Goal: Navigation & Orientation: Understand site structure

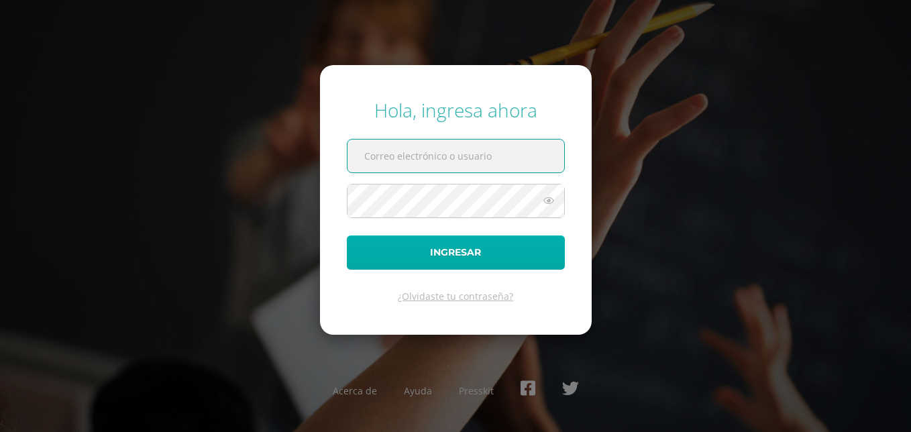
type input "[PERSON_NAME][EMAIL_ADDRESS][PERSON_NAME][DOMAIN_NAME]"
click at [427, 248] on button "Ingresar" at bounding box center [456, 252] width 218 height 34
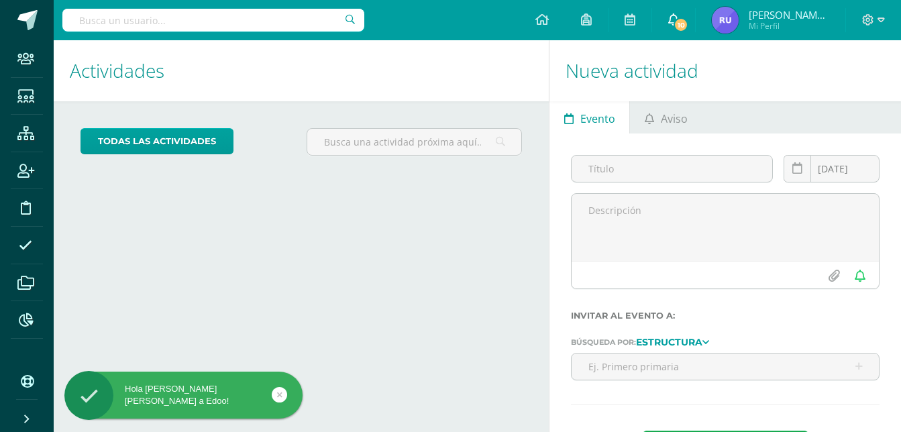
click at [682, 21] on span "10" at bounding box center [681, 24] width 15 height 15
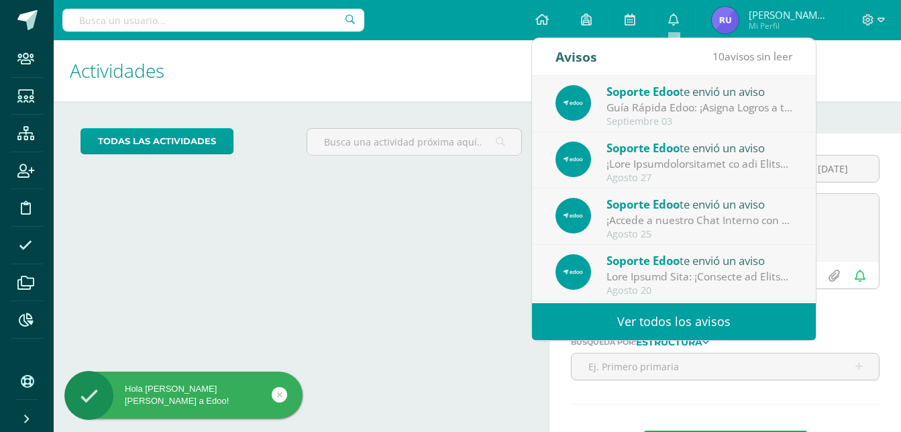
click at [685, 98] on div "Soporte Edoo te envió un aviso" at bounding box center [699, 91] width 186 height 17
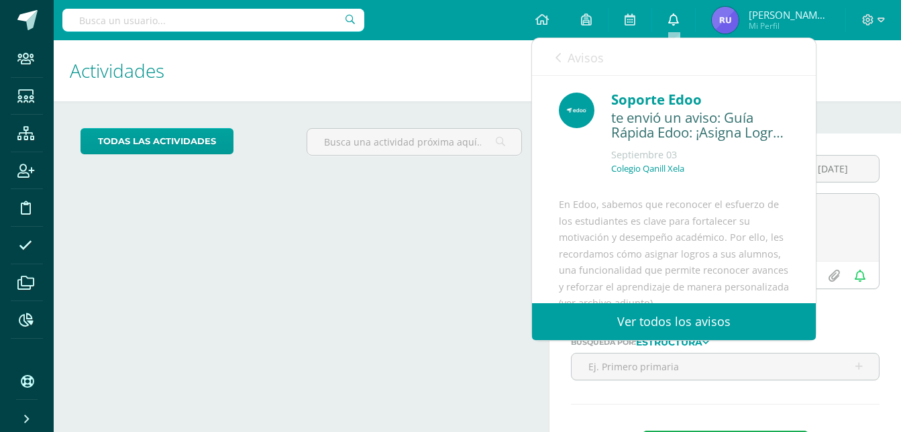
click at [684, 24] on link "0" at bounding box center [673, 20] width 43 height 40
click at [537, 14] on icon at bounding box center [541, 19] width 13 height 12
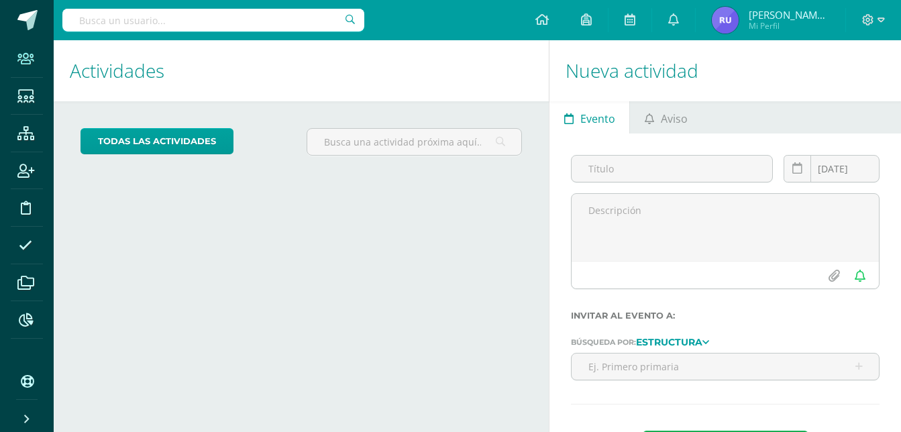
click at [25, 59] on icon at bounding box center [25, 58] width 17 height 13
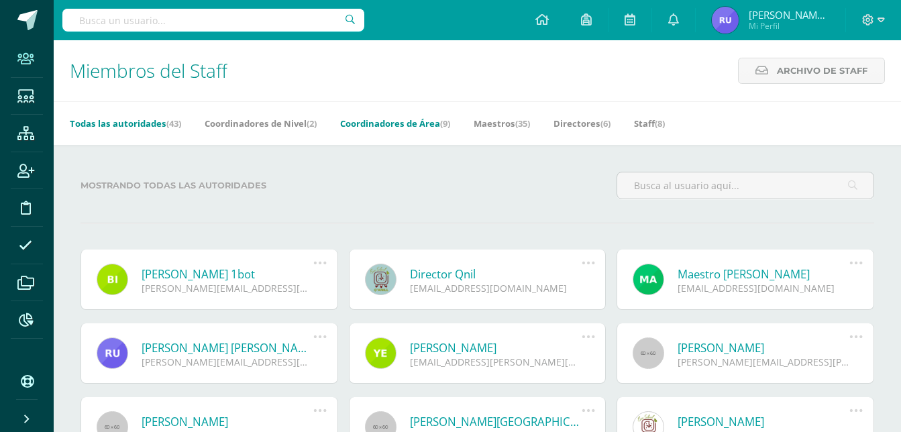
click at [398, 123] on link "Coordinadores de Área (9)" at bounding box center [395, 123] width 110 height 21
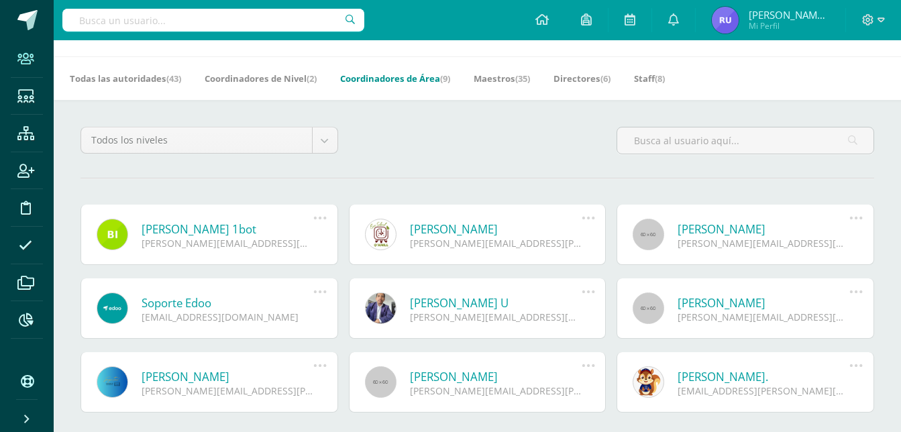
scroll to position [100, 0]
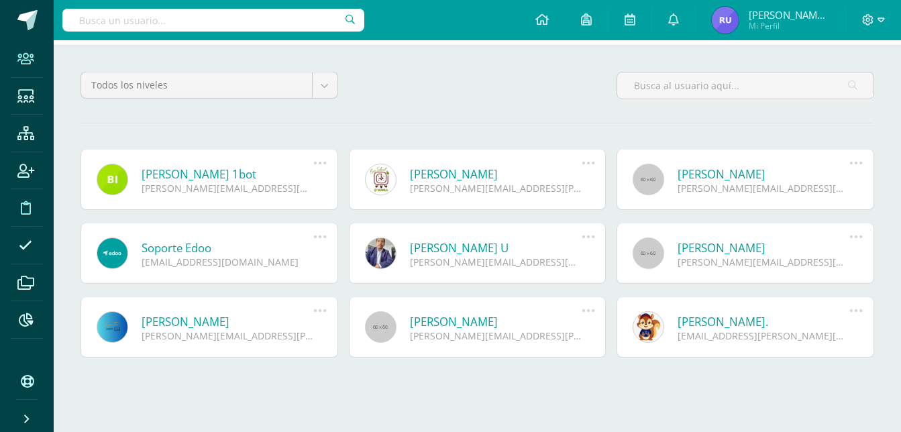
click at [22, 203] on icon at bounding box center [26, 207] width 10 height 13
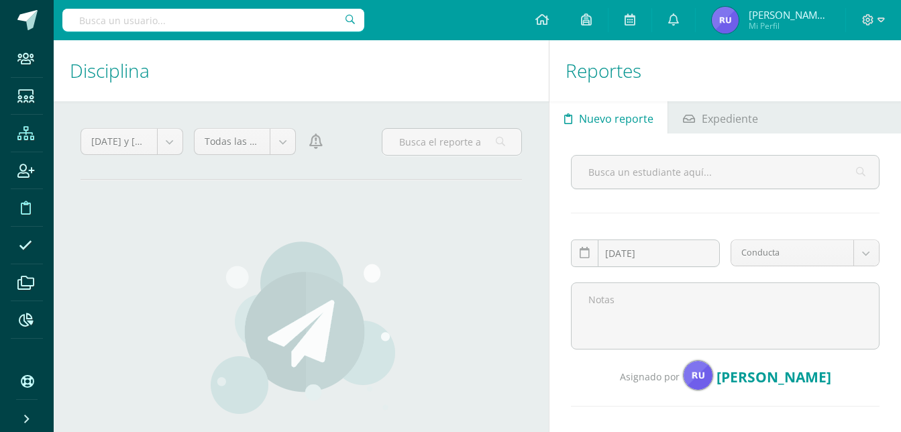
click at [22, 131] on icon at bounding box center [25, 133] width 17 height 13
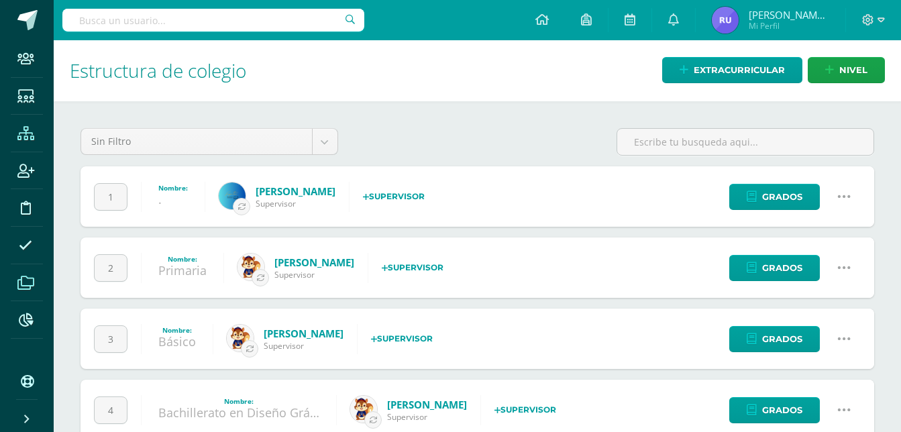
click at [26, 287] on icon at bounding box center [25, 282] width 17 height 13
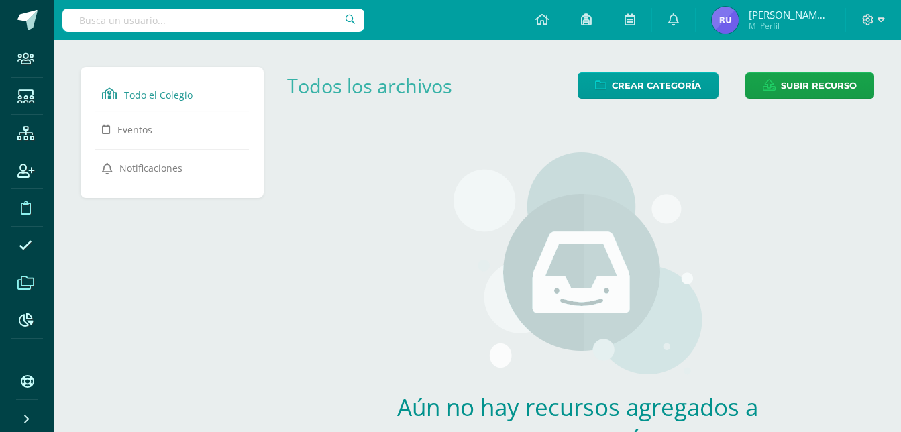
click at [21, 203] on icon at bounding box center [26, 207] width 10 height 13
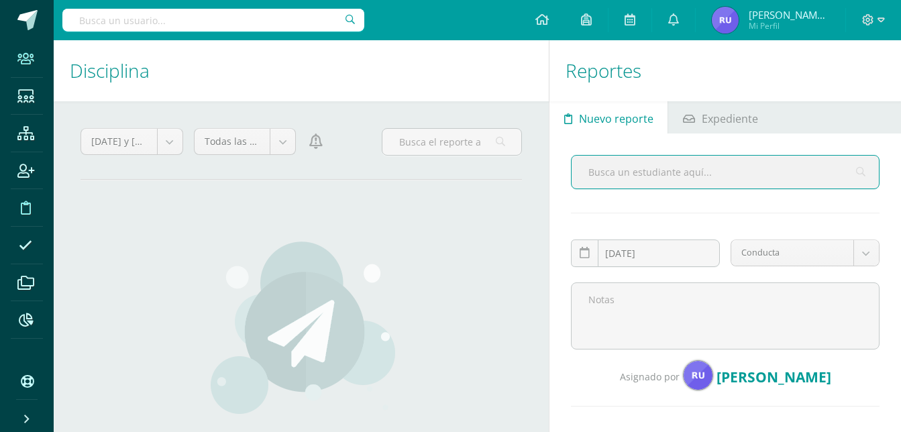
click at [17, 54] on icon at bounding box center [25, 58] width 17 height 13
